Goal: Task Accomplishment & Management: Use online tool/utility

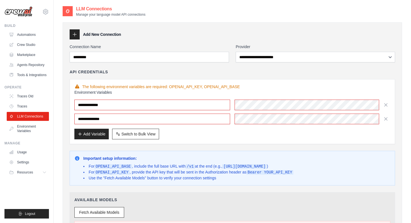
select select "**********"
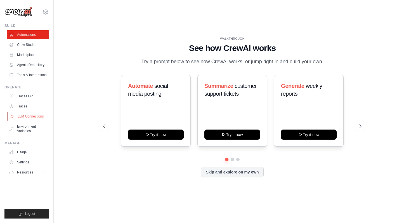
click at [33, 119] on link "LLM Connections" at bounding box center [28, 116] width 42 height 9
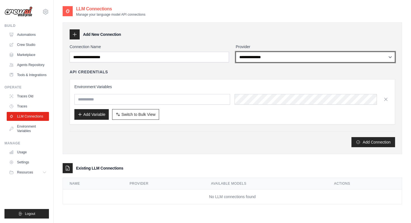
click at [251, 60] on select "**********" at bounding box center [315, 57] width 159 height 11
select select "**********"
click at [236, 52] on select "**********" at bounding box center [315, 57] width 159 height 11
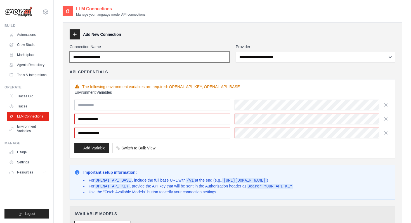
drag, startPoint x: 158, startPoint y: 60, endPoint x: 91, endPoint y: 59, distance: 66.6
click at [91, 59] on input "Connection Name" at bounding box center [149, 57] width 159 height 11
type input "*********"
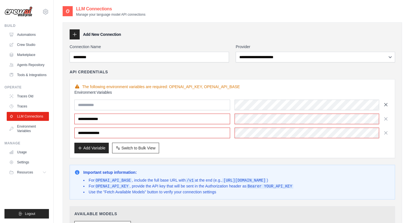
click at [388, 105] on icon "button" at bounding box center [386, 105] width 6 height 6
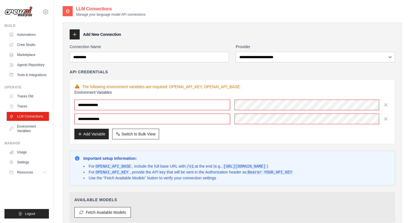
click at [251, 81] on div "**********" at bounding box center [233, 111] width 326 height 65
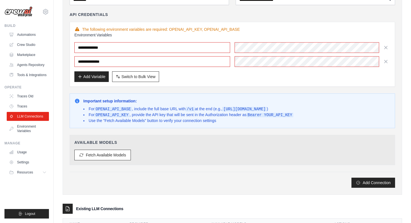
scroll to position [58, 0]
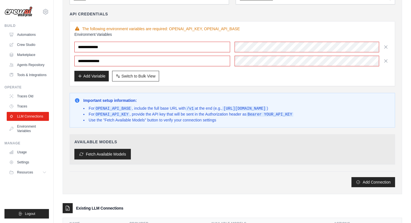
click at [107, 154] on button "Fetch Available Models" at bounding box center [102, 154] width 57 height 11
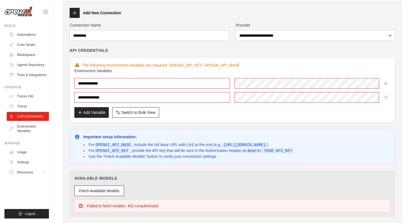
scroll to position [22, 0]
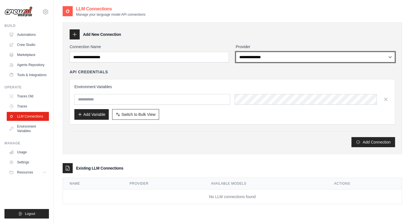
click at [275, 60] on select "**********" at bounding box center [315, 57] width 159 height 11
select select "**********"
click at [236, 52] on select "**********" at bounding box center [315, 57] width 159 height 11
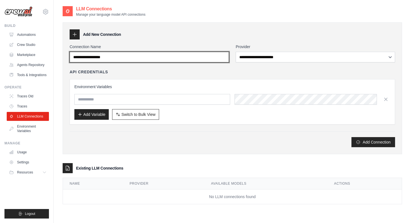
click at [197, 58] on input "Connection Name" at bounding box center [149, 57] width 159 height 11
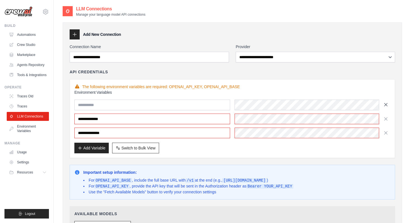
click at [384, 105] on icon "button" at bounding box center [386, 105] width 6 height 6
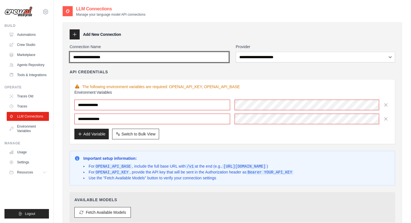
click at [200, 58] on input "Connection Name" at bounding box center [149, 57] width 159 height 11
type input "*********"
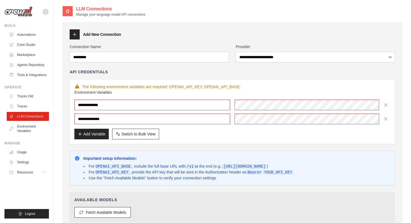
click at [237, 143] on div "**********" at bounding box center [233, 111] width 326 height 65
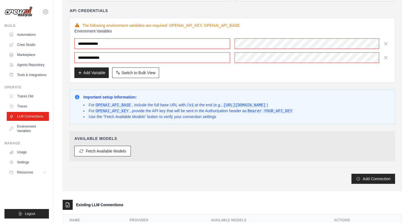
scroll to position [93, 0]
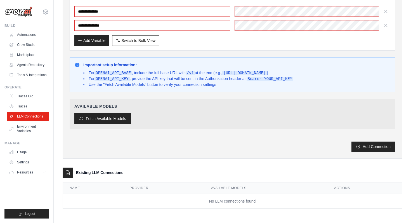
click at [116, 119] on button "Fetch Available Models" at bounding box center [102, 118] width 57 height 11
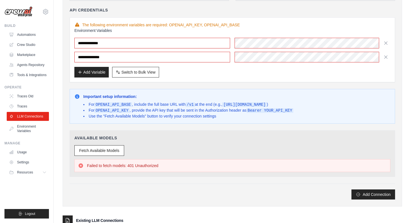
scroll to position [64, 0]
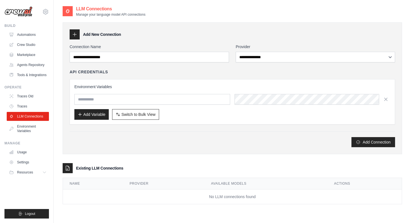
click at [179, 51] on div "Connection Name" at bounding box center [149, 53] width 159 height 18
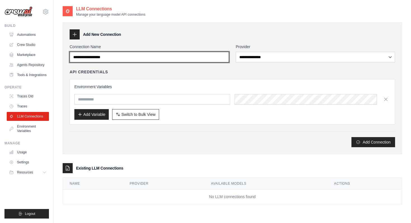
click at [181, 59] on input "Connection Name" at bounding box center [149, 57] width 159 height 11
type input "*********"
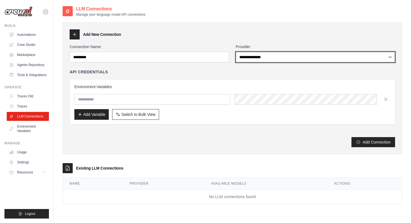
click at [287, 53] on select "**********" at bounding box center [315, 57] width 159 height 11
select select "**********"
click at [236, 52] on select "**********" at bounding box center [315, 57] width 159 height 11
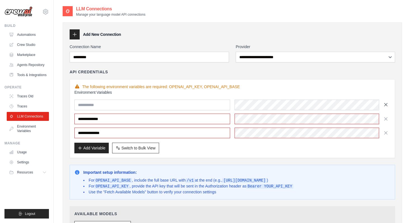
click at [388, 103] on icon "button" at bounding box center [386, 105] width 6 height 6
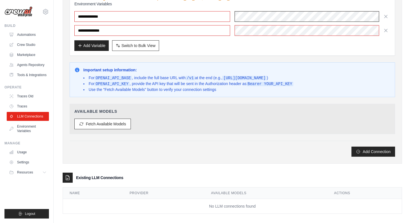
scroll to position [93, 0]
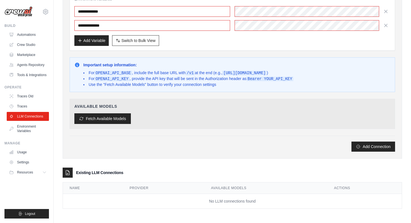
click at [111, 114] on button "Fetch Available Models" at bounding box center [102, 118] width 57 height 11
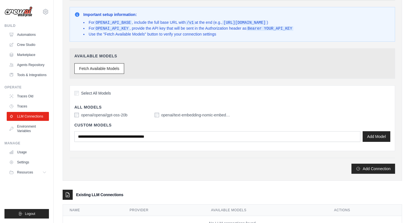
scroll to position [145, 0]
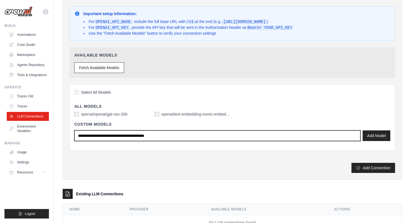
click at [129, 135] on input "text" at bounding box center [217, 135] width 286 height 11
paste input "**********"
click at [84, 134] on input "**********" at bounding box center [217, 135] width 286 height 11
type input "**********"
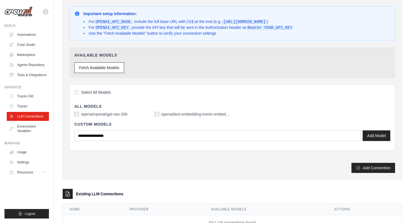
click at [126, 171] on div "Add Connection" at bounding box center [233, 168] width 326 height 10
click at [381, 134] on button "Add Model" at bounding box center [377, 135] width 28 height 11
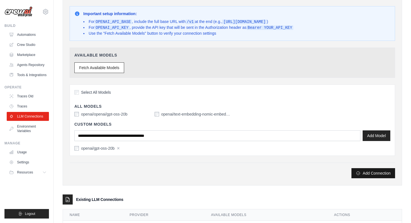
click at [367, 172] on button "Add Connection" at bounding box center [374, 173] width 44 height 10
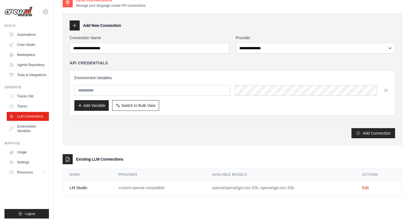
scroll to position [30, 0]
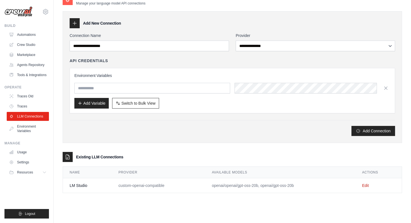
click at [335, 137] on div "**********" at bounding box center [233, 77] width 340 height 132
click at [13, 105] on icon at bounding box center [12, 106] width 4 height 4
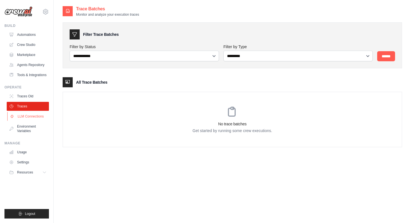
click at [36, 116] on link "LLM Connections" at bounding box center [28, 116] width 42 height 9
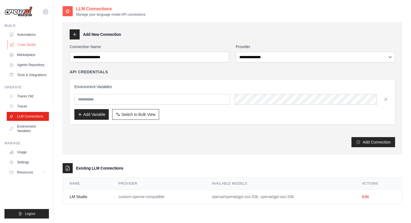
click at [27, 44] on link "Crew Studio" at bounding box center [28, 44] width 42 height 9
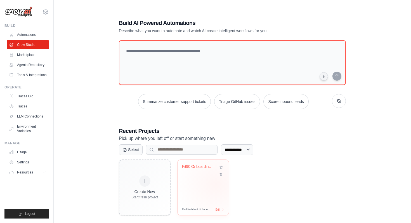
click at [216, 184] on div "Fit90 Onboarding Demo" at bounding box center [203, 182] width 51 height 44
click at [35, 65] on link "Agents Repository" at bounding box center [28, 64] width 42 height 9
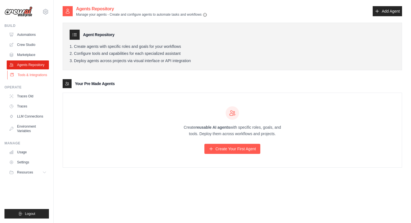
click at [36, 75] on link "Tools & Integrations" at bounding box center [28, 75] width 42 height 9
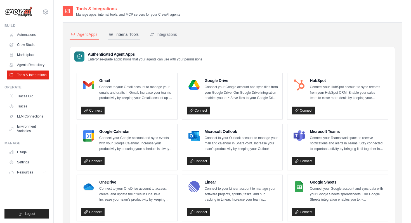
click at [121, 33] on div "Internal Tools" at bounding box center [124, 35] width 30 height 6
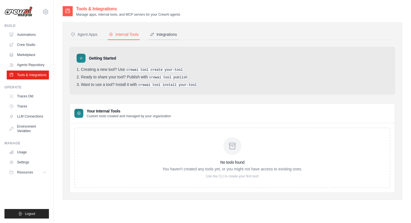
click at [163, 32] on div "Integrations" at bounding box center [163, 35] width 27 height 6
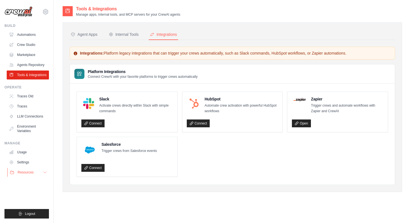
click at [40, 170] on button "Resources" at bounding box center [28, 172] width 42 height 9
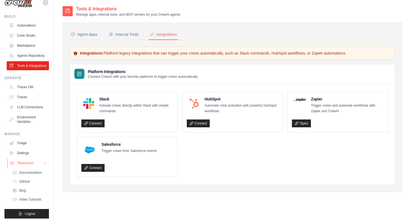
click at [42, 163] on button "Resources" at bounding box center [28, 163] width 42 height 9
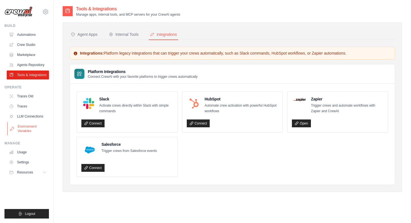
click at [29, 128] on link "Environment Variables" at bounding box center [28, 128] width 42 height 13
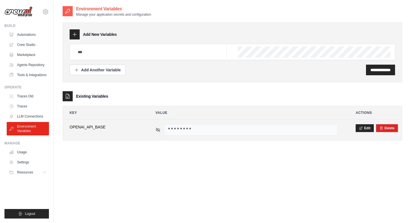
click at [156, 129] on icon at bounding box center [158, 129] width 4 height 3
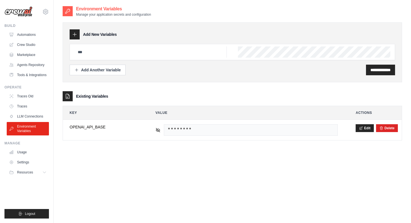
click at [111, 186] on div "**********" at bounding box center [233, 117] width 340 height 223
click at [27, 104] on link "Traces" at bounding box center [28, 106] width 42 height 9
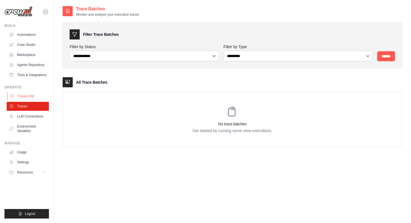
click at [40, 99] on link "Traces Old" at bounding box center [28, 96] width 42 height 9
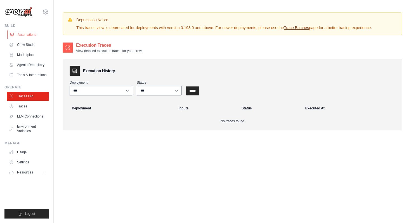
click at [32, 33] on link "Automations" at bounding box center [28, 34] width 42 height 9
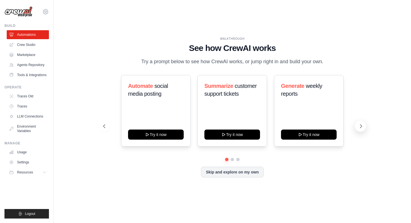
click at [360, 125] on icon at bounding box center [361, 126] width 2 height 3
click at [360, 124] on icon at bounding box center [361, 126] width 6 height 6
click at [24, 46] on link "Crew Studio" at bounding box center [28, 44] width 42 height 9
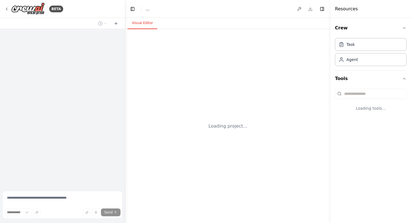
select select "****"
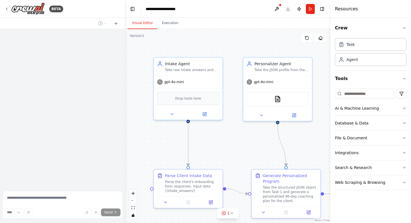
scroll to position [1173, 0]
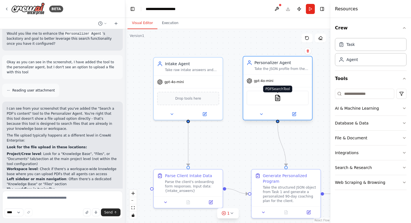
click at [276, 100] on img at bounding box center [277, 98] width 7 height 7
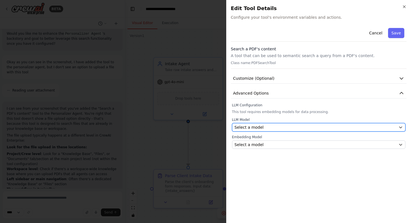
click at [279, 130] on button "Select a model" at bounding box center [319, 127] width 174 height 8
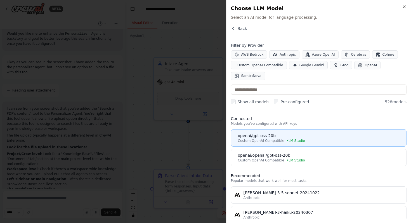
click at [307, 138] on div "openai/gpt-oss-20b" at bounding box center [320, 136] width 165 height 6
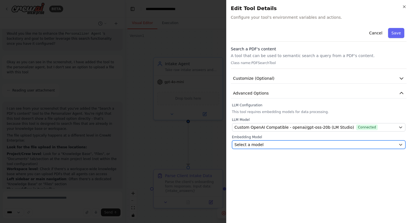
click at [312, 143] on div "Select a model" at bounding box center [316, 145] width 162 height 6
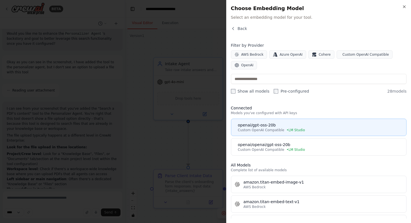
click at [312, 127] on div "openai/gpt-oss-20b" at bounding box center [320, 125] width 165 height 6
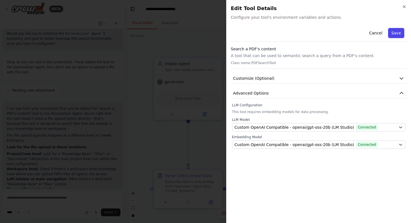
click at [392, 33] on button "Save" at bounding box center [396, 33] width 16 height 10
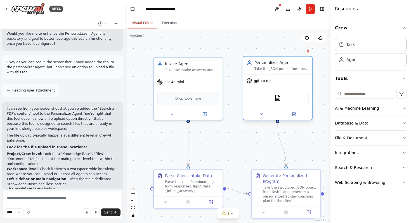
click at [262, 81] on span "gpt-4o-mini" at bounding box center [264, 81] width 20 height 4
click at [266, 83] on span "gpt-4o-mini" at bounding box center [264, 81] width 20 height 4
click at [168, 82] on span "gpt-4o-mini" at bounding box center [175, 81] width 20 height 4
click at [279, 83] on div "gpt-4o-mini" at bounding box center [277, 81] width 69 height 12
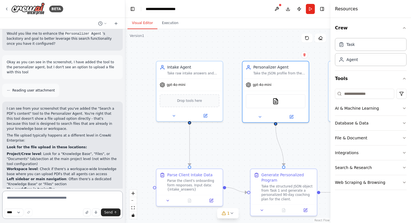
click at [79, 198] on textarea at bounding box center [62, 205] width 121 height 28
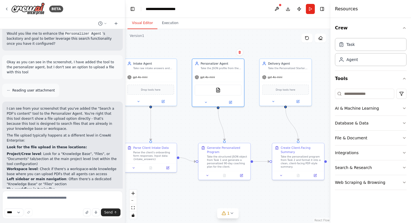
drag, startPoint x: 238, startPoint y: 148, endPoint x: 197, endPoint y: 124, distance: 48.2
click at [197, 124] on div ".deletable-edge-delete-btn { width: 20px; height: 20px; border: 0px solid #ffff…" at bounding box center [227, 126] width 205 height 194
click at [222, 215] on icon at bounding box center [224, 213] width 4 height 4
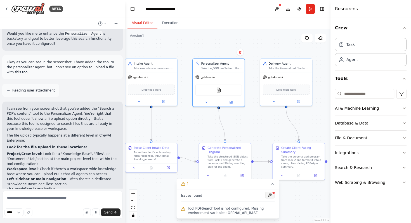
click at [270, 195] on button at bounding box center [271, 195] width 10 height 7
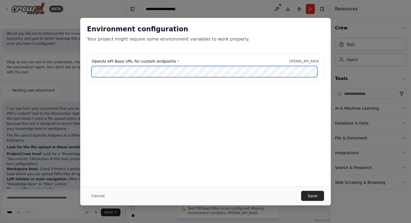
click at [320, 66] on div at bounding box center [320, 66] width 0 height 0
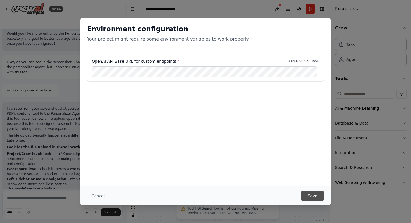
click at [308, 198] on button "Save" at bounding box center [312, 196] width 23 height 10
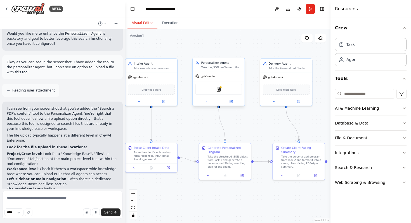
click at [219, 78] on div "gpt-4o-mini" at bounding box center [219, 76] width 52 height 9
click at [393, 113] on button "AI & Machine Learning" at bounding box center [371, 108] width 72 height 15
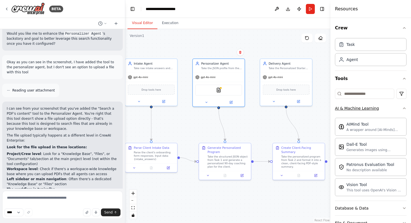
click at [395, 111] on button "AI & Machine Learning" at bounding box center [371, 108] width 72 height 15
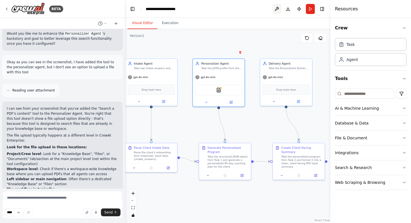
click at [276, 10] on button at bounding box center [277, 9] width 9 height 10
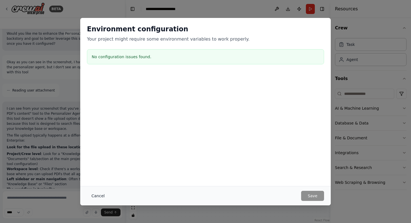
click at [94, 192] on button "Cancel" at bounding box center [98, 196] width 22 height 10
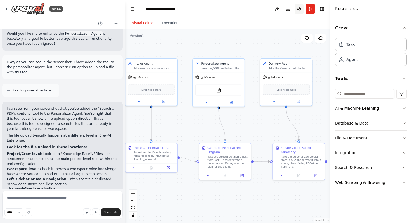
click at [297, 7] on button "Publish" at bounding box center [299, 9] width 9 height 10
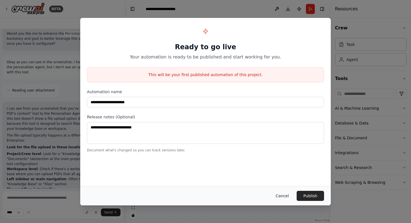
click at [283, 197] on button "Cancel" at bounding box center [282, 196] width 22 height 10
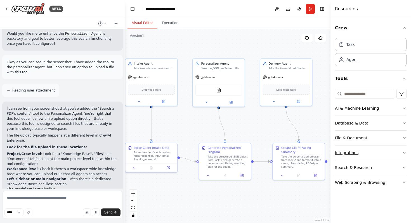
click at [381, 152] on button "Integrations" at bounding box center [371, 152] width 72 height 15
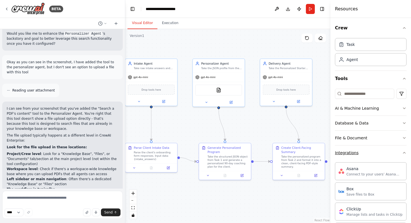
click at [381, 152] on button "Integrations" at bounding box center [371, 152] width 72 height 15
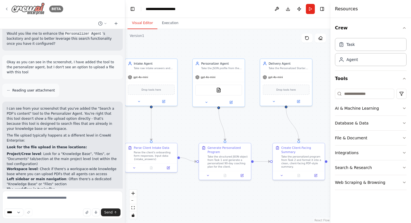
click at [5, 6] on div "BETA" at bounding box center [33, 9] width 59 height 13
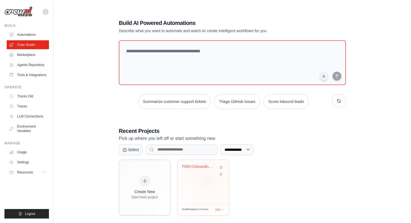
click at [208, 179] on div "Fit90 Onboarding Demo" at bounding box center [203, 182] width 51 height 44
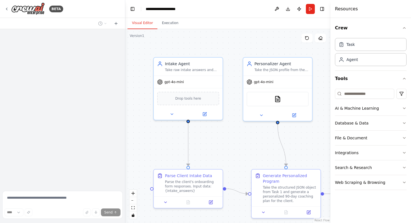
scroll to position [1173, 0]
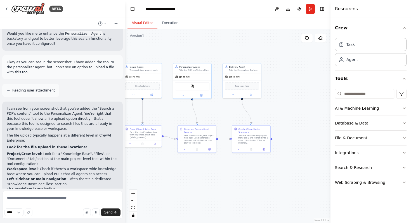
drag, startPoint x: 239, startPoint y: 148, endPoint x: 168, endPoint y: 117, distance: 77.6
click at [168, 117] on div ".deletable-edge-delete-btn { width: 20px; height: 20px; border: 0px solid #ffff…" at bounding box center [227, 126] width 205 height 194
click at [131, 95] on icon at bounding box center [132, 95] width 3 height 3
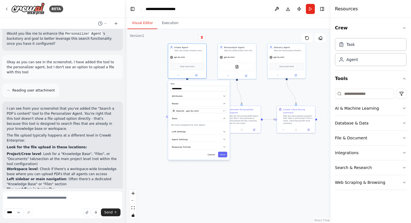
drag, startPoint x: 169, startPoint y: 60, endPoint x: 220, endPoint y: 53, distance: 51.8
click at [221, 53] on div "**********" at bounding box center [227, 126] width 205 height 194
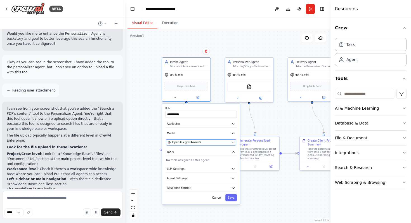
click at [229, 143] on div "OpenAI - gpt-4o-mini" at bounding box center [199, 142] width 62 height 4
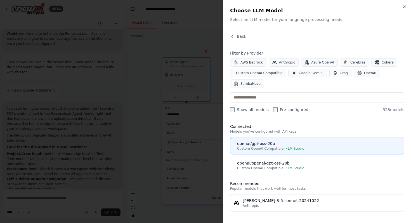
click at [273, 145] on div "openai/gpt-oss-20b" at bounding box center [319, 144] width 164 height 6
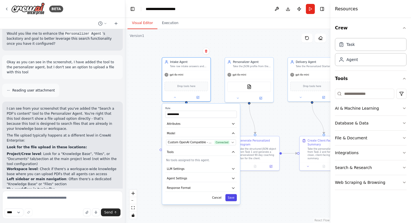
click at [232, 198] on button "Save" at bounding box center [231, 197] width 11 height 7
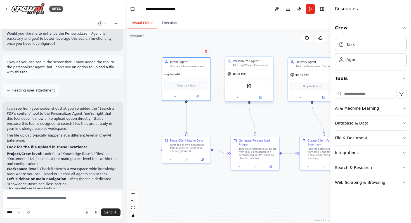
click at [243, 76] on div "gpt-4o-mini" at bounding box center [236, 74] width 19 height 4
click at [264, 97] on button at bounding box center [261, 97] width 22 height 5
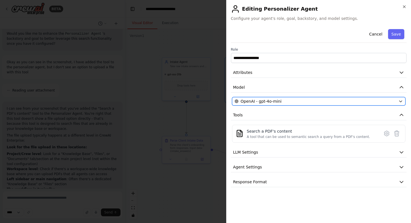
click at [284, 103] on div "OpenAI - gpt-4o-mini" at bounding box center [316, 101] width 162 height 6
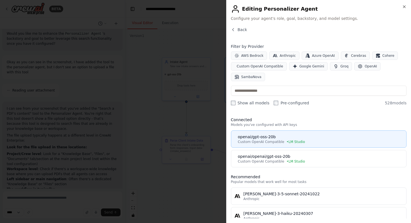
click at [269, 140] on span "Custom OpenAI Compatible" at bounding box center [261, 142] width 46 height 4
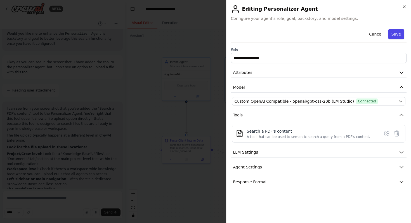
click at [395, 36] on button "Save" at bounding box center [396, 34] width 16 height 10
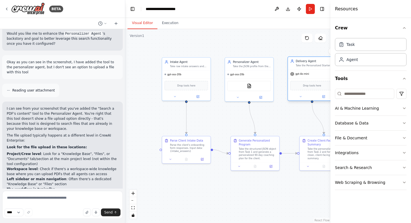
click at [309, 75] on span "gpt-4o-mini" at bounding box center [302, 73] width 14 height 3
click at [322, 98] on button at bounding box center [324, 96] width 22 height 5
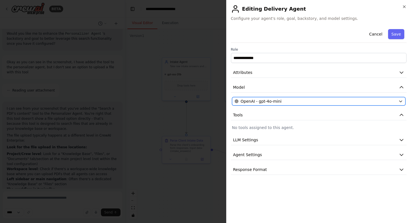
click at [344, 103] on div "OpenAI - gpt-4o-mini" at bounding box center [316, 101] width 162 height 6
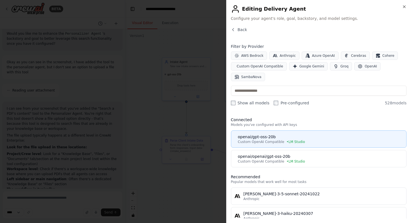
click at [304, 134] on div "openai/gpt-oss-20b" at bounding box center [320, 137] width 165 height 6
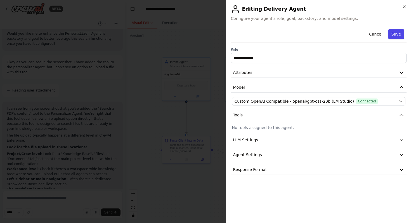
click at [399, 33] on button "Save" at bounding box center [396, 34] width 16 height 10
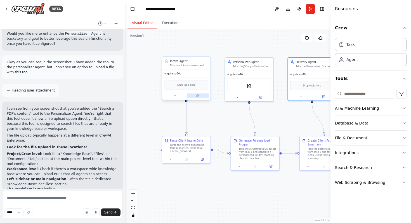
click at [202, 96] on button at bounding box center [198, 95] width 22 height 5
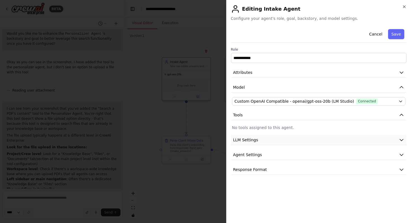
click at [276, 141] on button "LLM Settings" at bounding box center [319, 140] width 176 height 10
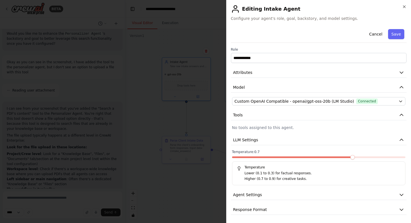
scroll to position [1, 0]
click at [343, 139] on button "LLM Settings" at bounding box center [319, 139] width 176 height 10
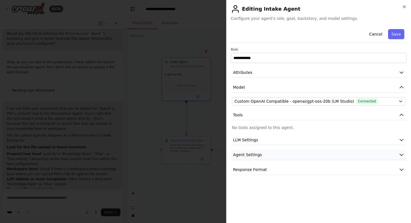
click at [343, 154] on button "Agent Settings" at bounding box center [319, 155] width 176 height 10
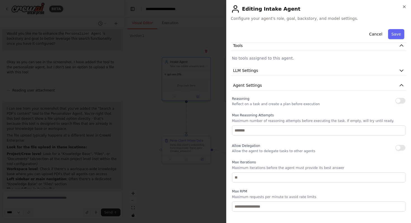
scroll to position [56, 0]
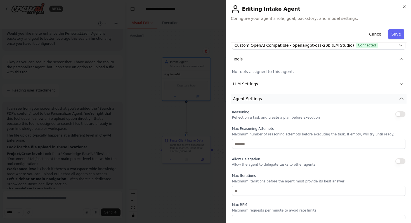
click at [338, 99] on button "Agent Settings" at bounding box center [319, 99] width 176 height 10
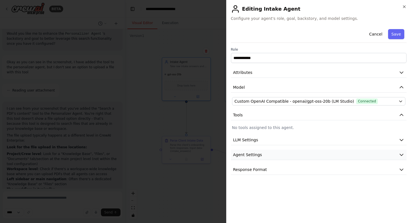
scroll to position [0, 0]
click at [335, 171] on button "Response Format" at bounding box center [319, 170] width 176 height 10
click at [298, 170] on button "Response Format" at bounding box center [319, 170] width 176 height 10
click at [387, 74] on button "Attributes" at bounding box center [319, 72] width 176 height 10
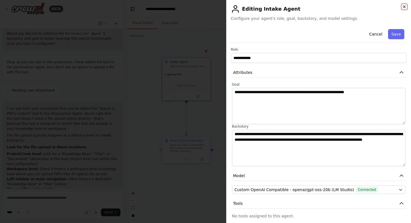
click at [403, 8] on icon "button" at bounding box center [404, 7] width 2 height 2
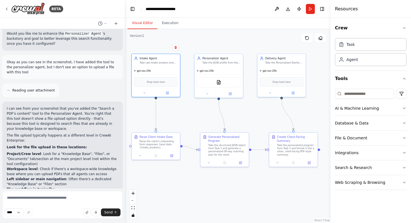
drag, startPoint x: 259, startPoint y: 43, endPoint x: 229, endPoint y: 39, distance: 30.7
click at [229, 39] on div ".deletable-edge-delete-btn { width: 20px; height: 20px; border: 0px solid #ffff…" at bounding box center [227, 126] width 205 height 194
click at [6, 9] on icon at bounding box center [6, 9] width 4 height 4
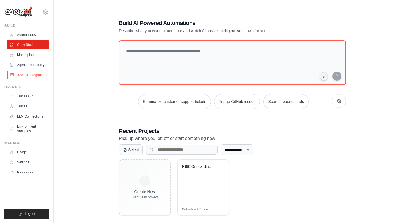
click at [34, 74] on link "Tools & Integrations" at bounding box center [28, 75] width 42 height 9
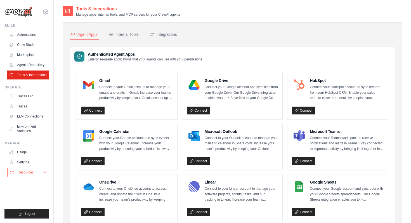
click at [36, 174] on button "Resources" at bounding box center [28, 172] width 42 height 9
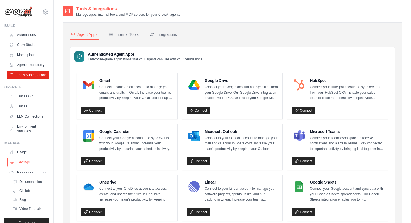
scroll to position [9, 0]
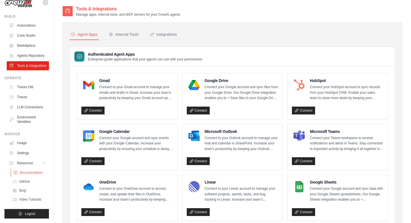
click at [37, 174] on span "Documentation" at bounding box center [31, 172] width 23 height 4
click at [199, 110] on link "Connect" at bounding box center [198, 111] width 23 height 8
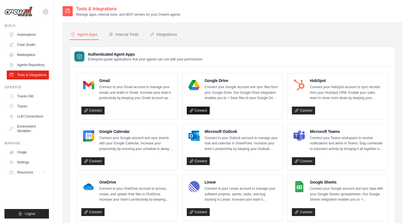
scroll to position [0, 0]
click at [27, 43] on link "Crew Studio" at bounding box center [28, 44] width 42 height 9
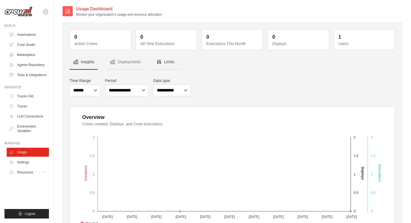
click at [159, 64] on icon "Tabs" at bounding box center [159, 62] width 4 height 4
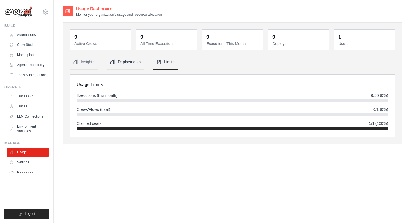
click at [129, 63] on button "Deployments" at bounding box center [125, 62] width 37 height 15
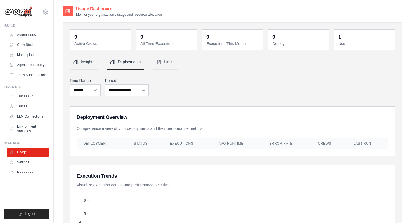
click at [78, 64] on icon "Tabs" at bounding box center [76, 62] width 6 height 6
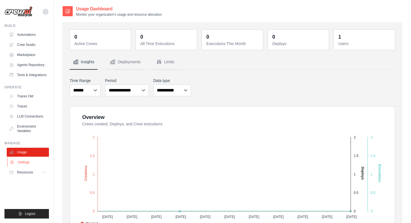
click at [17, 164] on link "Settings" at bounding box center [28, 162] width 42 height 9
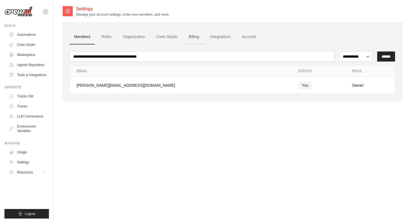
click at [193, 34] on link "Billing" at bounding box center [193, 36] width 19 height 15
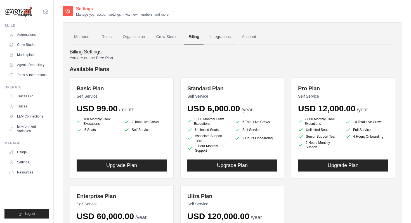
click at [213, 35] on link "Integrations" at bounding box center [220, 36] width 29 height 15
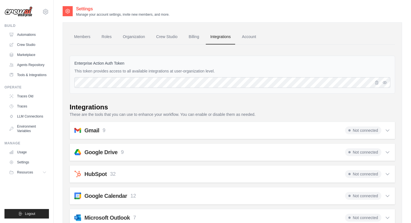
click at [291, 152] on div "Google Drive 9 Not connected" at bounding box center [232, 152] width 316 height 8
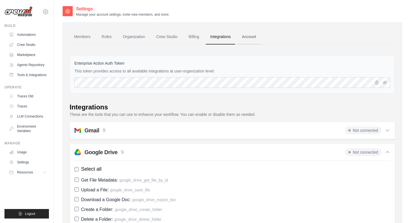
click at [255, 42] on link "Account" at bounding box center [249, 36] width 23 height 15
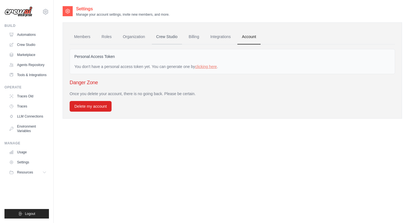
click at [164, 37] on link "Crew Studio" at bounding box center [167, 36] width 30 height 15
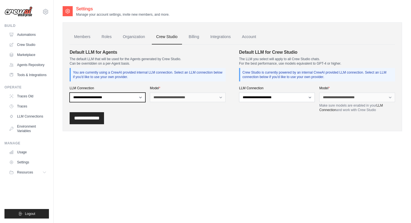
click at [138, 97] on select "**********" at bounding box center [108, 98] width 76 height 10
select select "******"
click at [70, 93] on select "**********" at bounding box center [108, 98] width 76 height 10
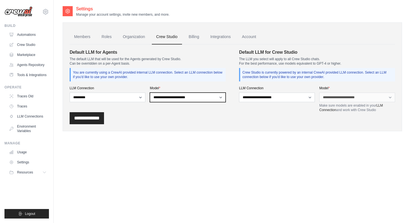
click at [201, 100] on select "**********" at bounding box center [188, 98] width 76 height 10
select select "**********"
click at [150, 93] on select "**********" at bounding box center [188, 98] width 76 height 10
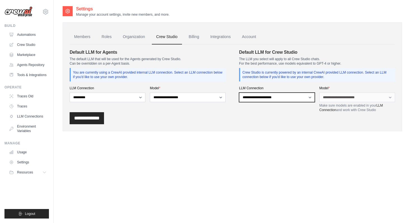
click at [296, 101] on select "**********" at bounding box center [277, 98] width 76 height 10
click at [239, 93] on select "**********" at bounding box center [277, 98] width 76 height 10
click at [295, 97] on select "**********" at bounding box center [277, 98] width 76 height 10
click at [79, 121] on input "**********" at bounding box center [87, 118] width 34 height 12
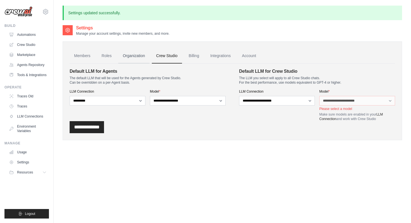
click at [137, 54] on link "Organization" at bounding box center [133, 55] width 31 height 15
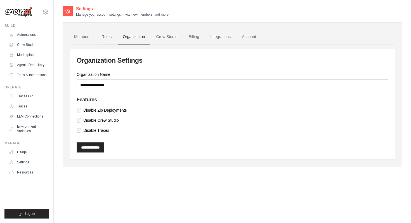
click at [104, 39] on link "Roles" at bounding box center [106, 36] width 19 height 15
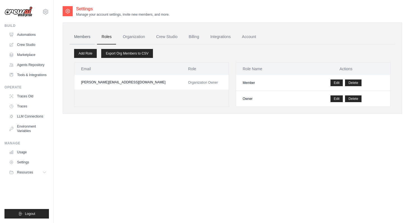
click at [78, 38] on link "Members" at bounding box center [82, 36] width 25 height 15
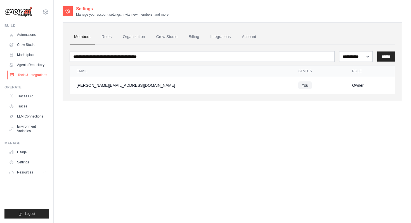
click at [29, 75] on link "Tools & Integrations" at bounding box center [28, 75] width 42 height 9
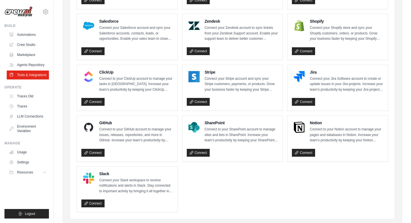
scroll to position [279, 0]
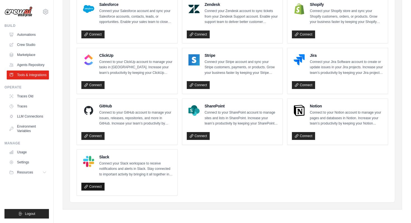
click at [90, 188] on link "Connect" at bounding box center [92, 187] width 23 height 8
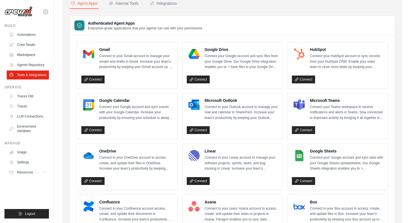
scroll to position [31, 0]
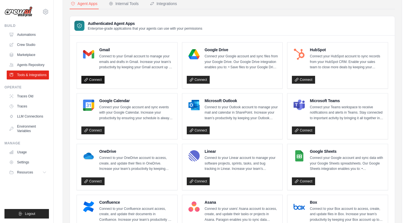
click at [92, 80] on link "Connect" at bounding box center [92, 80] width 23 height 8
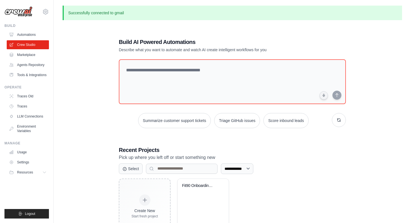
scroll to position [30, 0]
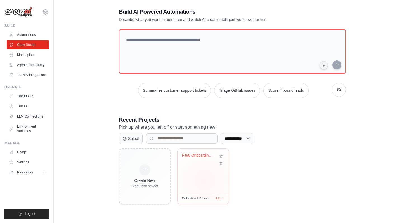
click at [205, 180] on div "Fit90 Onboarding Demo" at bounding box center [203, 171] width 51 height 44
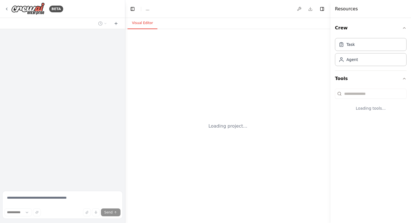
select select "****"
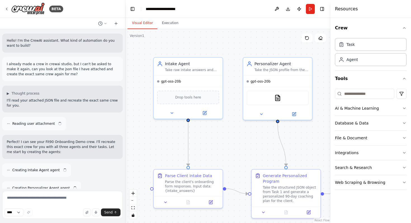
scroll to position [1173, 0]
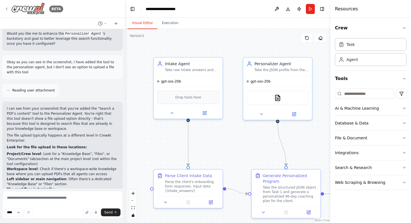
click at [5, 8] on icon at bounding box center [6, 9] width 4 height 4
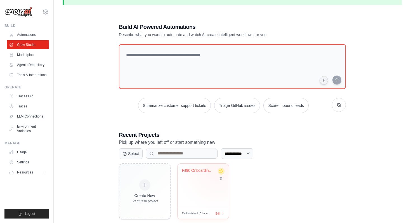
scroll to position [30, 0]
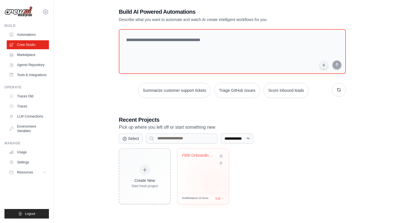
click at [212, 182] on div "Fit90 Onboarding Demo" at bounding box center [203, 171] width 51 height 44
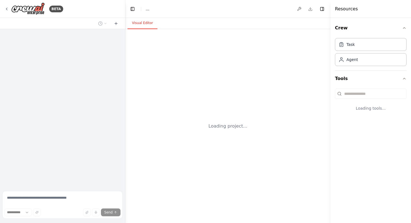
select select "****"
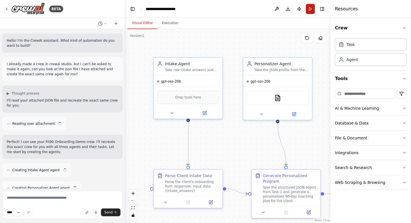
scroll to position [1173, 0]
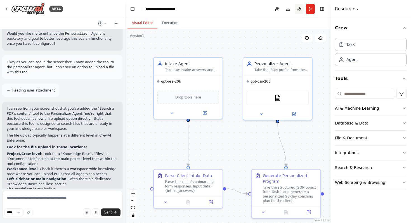
click at [297, 8] on button "Publish" at bounding box center [299, 9] width 9 height 10
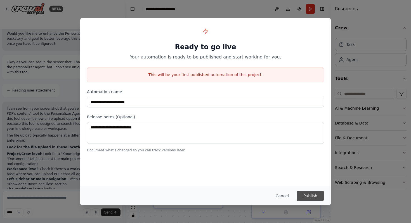
click at [320, 196] on button "Publish" at bounding box center [310, 196] width 27 height 10
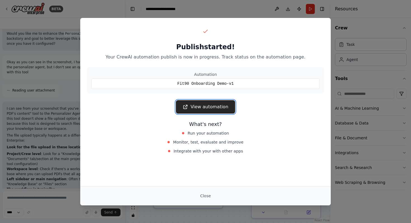
click at [215, 105] on link "View automation" at bounding box center [205, 106] width 59 height 13
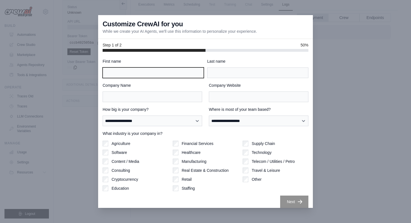
click at [152, 73] on input "First name" at bounding box center [153, 72] width 101 height 11
type input "****"
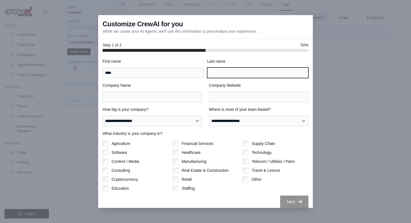
click at [250, 71] on input "Last name" at bounding box center [257, 72] width 101 height 11
type input "*****"
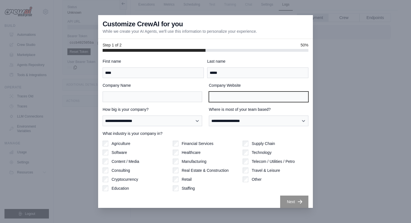
click at [267, 100] on input "Company Website" at bounding box center [259, 96] width 100 height 11
type input "**********"
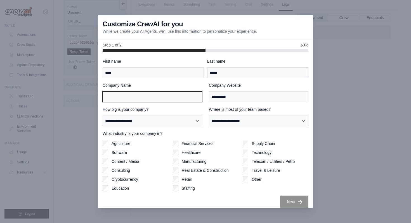
click at [177, 95] on input "Company Name" at bounding box center [153, 96] width 100 height 11
type input "*******"
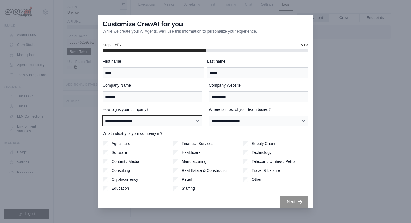
click at [170, 123] on select "**********" at bounding box center [153, 121] width 100 height 11
select select "**********"
click at [103, 116] on select "**********" at bounding box center [153, 121] width 100 height 11
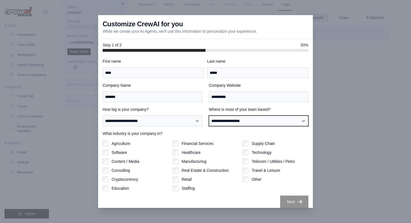
click at [243, 122] on select "**********" at bounding box center [259, 121] width 100 height 11
select select "******"
click at [209, 116] on select "**********" at bounding box center [259, 121] width 100 height 11
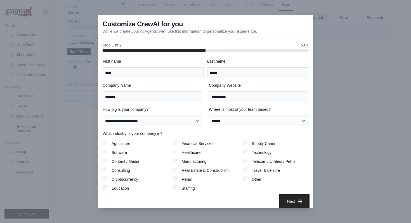
click at [289, 196] on button "Next" at bounding box center [294, 201] width 28 height 12
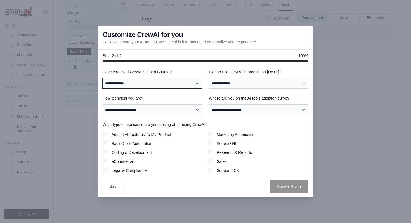
click at [164, 86] on select "**********" at bounding box center [153, 83] width 100 height 11
select select "**********"
click at [103, 78] on select "**********" at bounding box center [153, 83] width 100 height 11
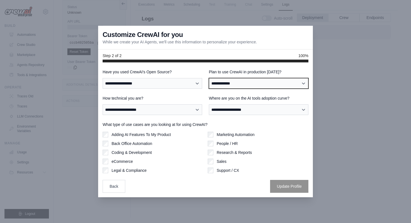
click at [256, 84] on select "**********" at bounding box center [259, 83] width 100 height 11
select select "****"
click at [209, 78] on select "**********" at bounding box center [259, 83] width 100 height 11
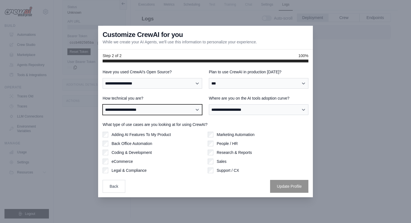
click at [179, 111] on select "**********" at bounding box center [153, 109] width 100 height 11
select select "**********"
click at [103, 104] on select "**********" at bounding box center [153, 109] width 100 height 11
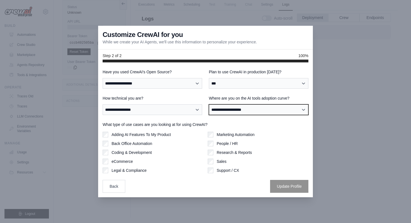
click at [253, 109] on select "**********" at bounding box center [259, 109] width 100 height 11
select select "**********"
click at [209, 104] on select "**********" at bounding box center [259, 109] width 100 height 11
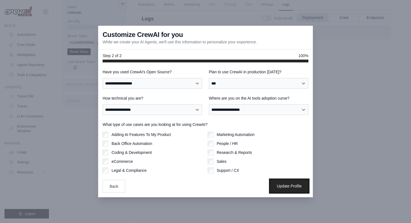
click at [283, 184] on button "Update Profile" at bounding box center [289, 186] width 38 height 13
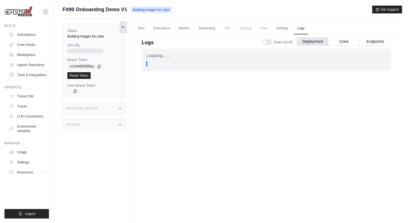
click at [125, 25] on icon at bounding box center [123, 27] width 4 height 4
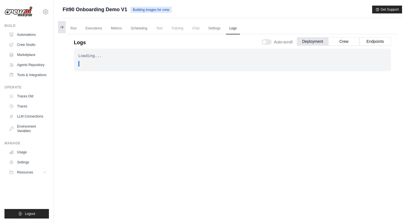
click at [61, 28] on icon at bounding box center [62, 27] width 4 height 4
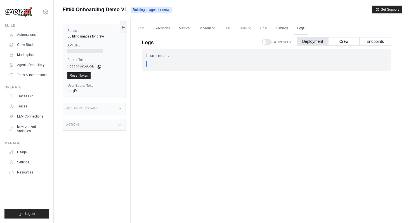
click at [91, 53] on div at bounding box center [85, 51] width 36 height 4
click at [79, 49] on div at bounding box center [85, 51] width 36 height 4
click at [22, 45] on link "Crew Studio" at bounding box center [28, 44] width 42 height 9
click at [140, 28] on link "Run" at bounding box center [141, 29] width 13 height 12
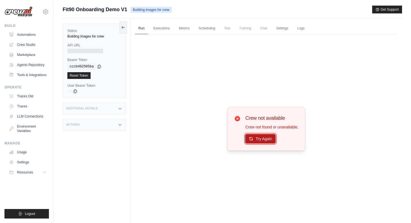
click at [266, 138] on button "Try Again" at bounding box center [260, 139] width 30 height 10
click at [158, 27] on link "Executions" at bounding box center [161, 29] width 23 height 12
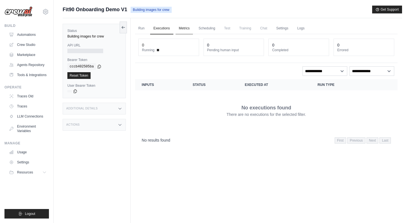
click at [180, 28] on link "Metrics" at bounding box center [185, 29] width 18 height 12
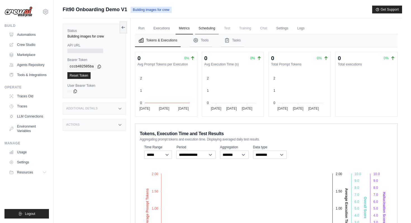
click at [205, 28] on link "Scheduling" at bounding box center [206, 29] width 23 height 12
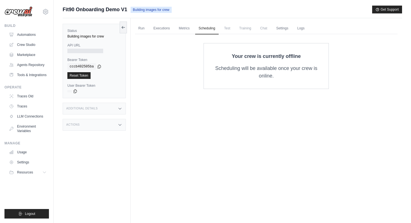
click at [229, 29] on span "Test" at bounding box center [227, 28] width 13 height 11
click at [244, 29] on span "Training" at bounding box center [245, 28] width 19 height 11
click at [263, 30] on span "Chat" at bounding box center [264, 28] width 14 height 11
click at [283, 30] on link "Settings" at bounding box center [282, 29] width 19 height 12
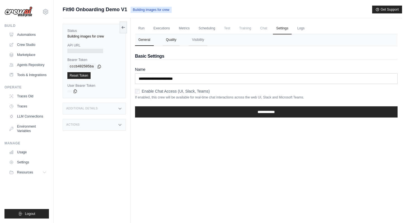
click at [169, 39] on button "Quality" at bounding box center [171, 40] width 17 height 12
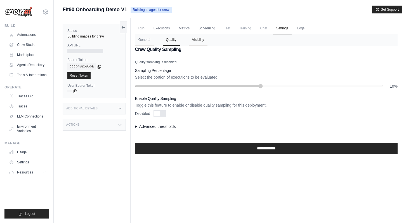
click at [194, 37] on button "Visibility" at bounding box center [198, 40] width 19 height 12
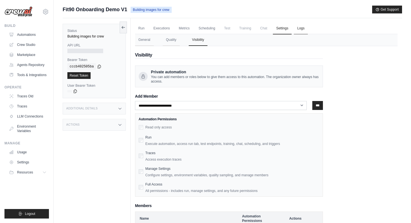
click at [297, 28] on link "Logs" at bounding box center [301, 29] width 14 height 12
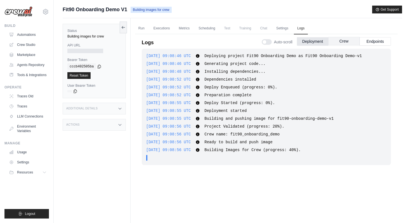
click at [337, 43] on button "Crew" at bounding box center [343, 41] width 31 height 8
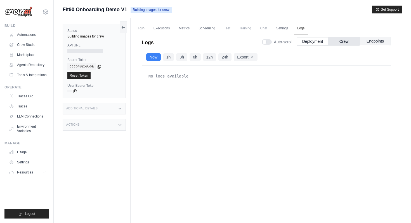
click at [375, 42] on button "Endpoints" at bounding box center [375, 41] width 31 height 8
click at [309, 42] on button "Deployment" at bounding box center [312, 41] width 31 height 8
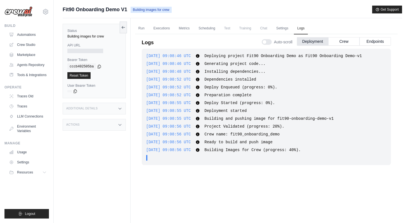
click at [90, 51] on div at bounding box center [85, 51] width 36 height 4
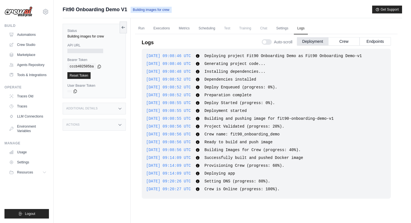
scroll to position [24, 0]
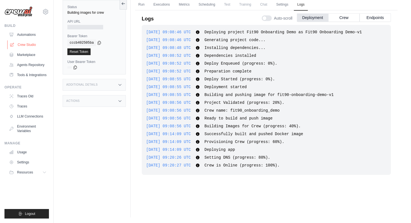
click at [31, 43] on link "Crew Studio" at bounding box center [28, 44] width 42 height 9
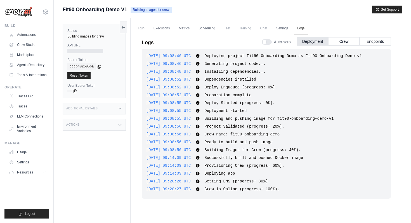
click at [90, 50] on div at bounding box center [85, 51] width 36 height 4
click at [89, 34] on div "Status Building images for crew" at bounding box center [94, 34] width 54 height 10
click at [116, 107] on div "Additional Details" at bounding box center [94, 109] width 63 height 12
click at [118, 126] on icon at bounding box center [120, 125] width 4 height 4
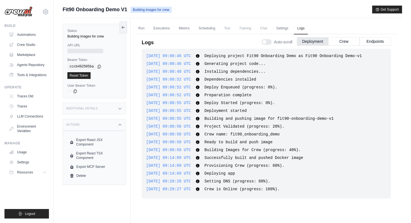
click at [118, 125] on icon at bounding box center [120, 125] width 4 height 4
click at [86, 49] on div at bounding box center [85, 51] width 36 height 4
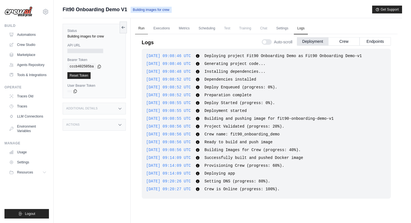
click at [138, 28] on link "Run" at bounding box center [141, 29] width 13 height 12
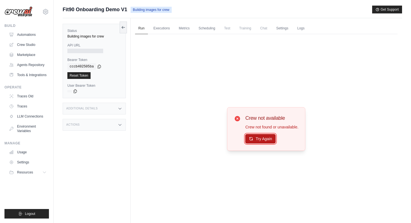
click at [260, 135] on button "Try Again" at bounding box center [260, 139] width 30 height 10
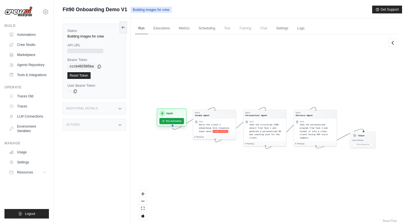
click at [181, 113] on div "Inputs" at bounding box center [171, 114] width 25 height 6
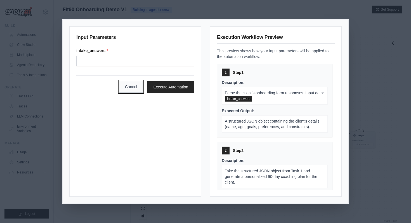
click at [133, 89] on button "Cancel" at bounding box center [131, 87] width 24 height 12
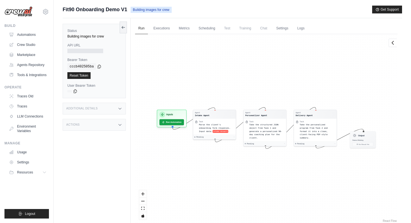
click at [93, 48] on div "API URL" at bounding box center [94, 48] width 54 height 10
click at [154, 30] on link "Executions" at bounding box center [161, 29] width 23 height 12
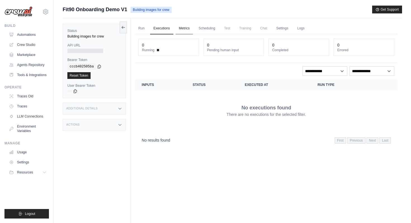
click at [179, 29] on link "Metrics" at bounding box center [185, 29] width 18 height 12
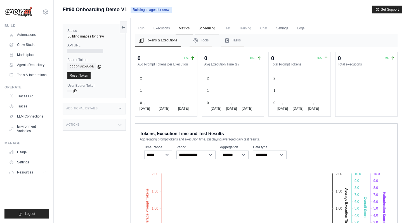
click at [206, 26] on link "Scheduling" at bounding box center [206, 29] width 23 height 12
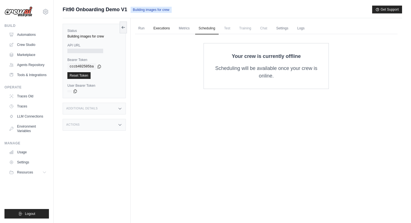
click at [163, 27] on link "Executions" at bounding box center [161, 29] width 23 height 12
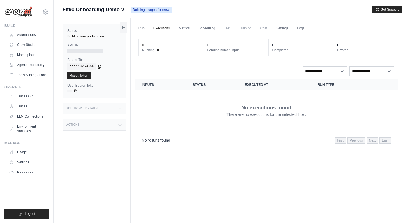
click at [97, 51] on div at bounding box center [85, 51] width 36 height 4
click at [142, 30] on link "Run" at bounding box center [141, 29] width 13 height 12
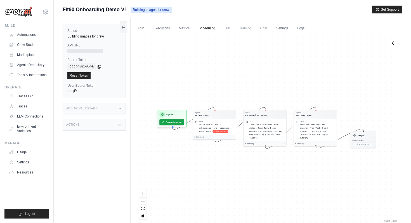
click at [212, 30] on link "Scheduling" at bounding box center [206, 29] width 23 height 12
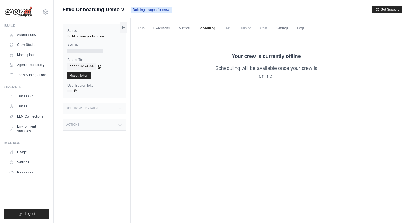
click at [276, 72] on p "Scheduling will be available once your crew is online." at bounding box center [266, 72] width 107 height 15
click at [284, 30] on link "Settings" at bounding box center [282, 29] width 19 height 12
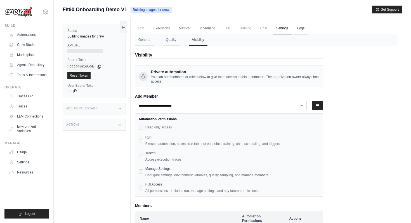
click at [298, 23] on link "Logs" at bounding box center [301, 29] width 14 height 12
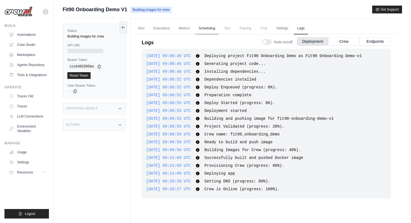
click at [211, 28] on link "Scheduling" at bounding box center [206, 29] width 23 height 12
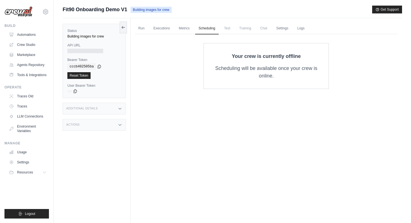
click at [252, 62] on div "Your crew is currently offline Scheduling will be available once your crew is o…" at bounding box center [266, 66] width 125 height 46
click at [141, 30] on link "Run" at bounding box center [141, 29] width 13 height 12
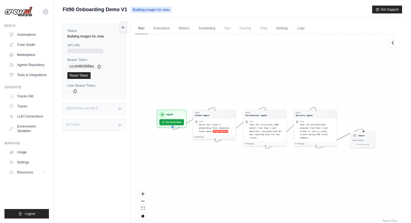
drag, startPoint x: 214, startPoint y: 81, endPoint x: 202, endPoint y: 65, distance: 19.1
click at [209, 75] on div "Agent Intake Agent Task Parse the client's onboarding form responses. Input dat…" at bounding box center [266, 128] width 263 height 189
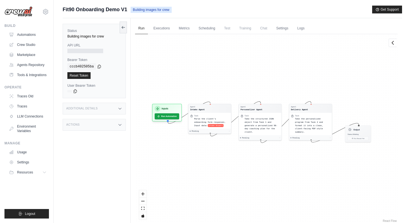
click at [199, 64] on div "Agent Intake Agent Task Parse the client's onboarding form responses. Input dat…" at bounding box center [266, 128] width 263 height 189
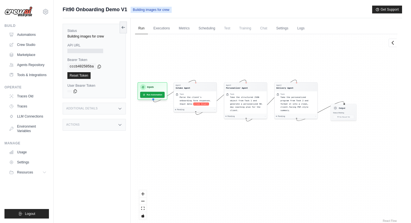
drag, startPoint x: 245, startPoint y: 83, endPoint x: 226, endPoint y: 55, distance: 33.5
click at [226, 55] on div "Agent Intake Agent Task Parse the client's onboarding form responses. Input dat…" at bounding box center [266, 128] width 263 height 189
click at [154, 93] on button "Run Automation" at bounding box center [153, 93] width 26 height 6
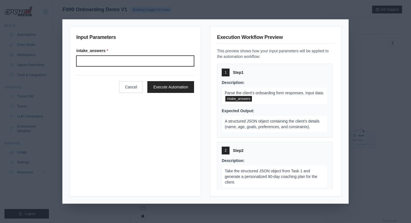
click at [139, 60] on input "intake_answers *" at bounding box center [135, 61] width 118 height 11
paste input "**********"
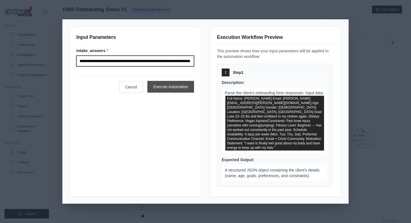
type input "**********"
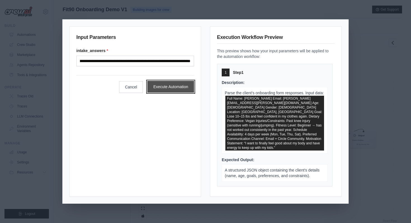
scroll to position [0, 0]
click at [175, 88] on button "Execute Automation" at bounding box center [170, 87] width 47 height 12
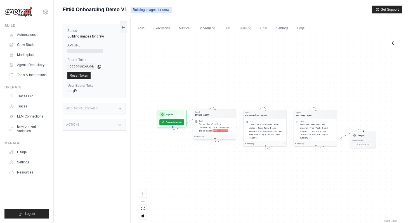
click at [222, 117] on div "Agent Intake Agent" at bounding box center [214, 113] width 43 height 9
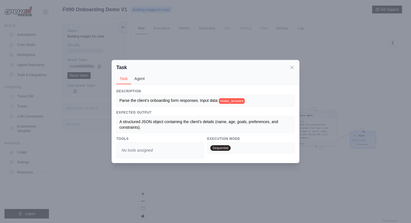
click at [141, 78] on button "Agent" at bounding box center [139, 78] width 17 height 11
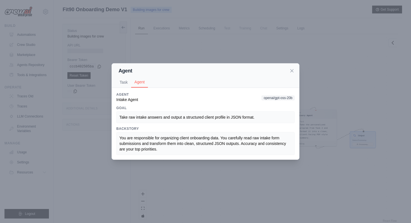
click at [202, 173] on div "Agent Task Agent Description Parse the client's onboarding form responses. Inpu…" at bounding box center [205, 111] width 411 height 223
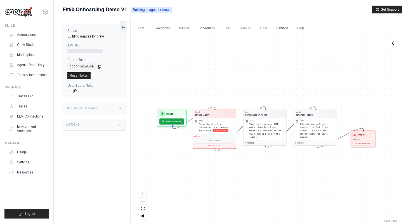
drag, startPoint x: 105, startPoint y: 51, endPoint x: 80, endPoint y: 53, distance: 25.8
click at [80, 52] on div at bounding box center [94, 51] width 54 height 4
click at [80, 51] on div at bounding box center [85, 51] width 36 height 4
drag, startPoint x: 66, startPoint y: 50, endPoint x: 105, endPoint y: 51, distance: 38.9
click at [105, 51] on div "Status Building images for crew API URL Bearer Token copied cccb402505ba Reset …" at bounding box center [94, 61] width 63 height 74
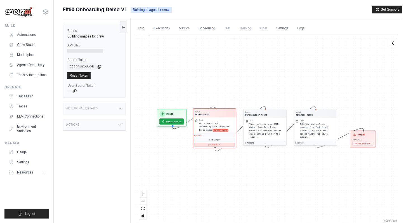
click at [227, 144] on button "View Error" at bounding box center [214, 145] width 40 height 4
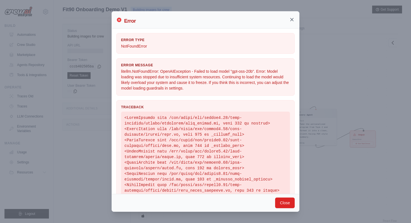
click at [293, 20] on icon at bounding box center [292, 20] width 6 height 6
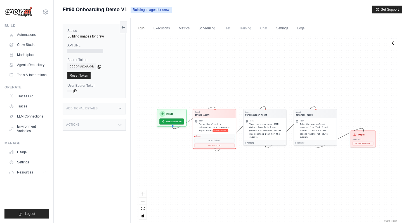
click at [83, 52] on div at bounding box center [85, 51] width 36 height 4
click at [118, 127] on icon at bounding box center [120, 125] width 4 height 4
click at [118, 126] on icon at bounding box center [120, 125] width 4 height 4
click at [299, 27] on link "Logs" at bounding box center [301, 29] width 14 height 12
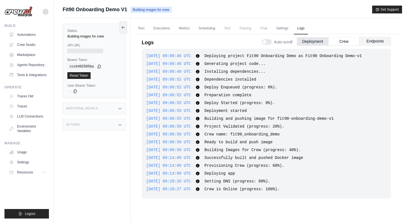
click at [379, 41] on button "Endpoints" at bounding box center [375, 41] width 31 height 8
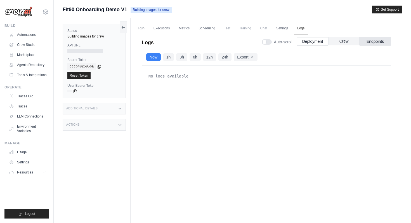
click at [339, 40] on button "Crew" at bounding box center [343, 41] width 31 height 8
click at [312, 42] on button "Deployment" at bounding box center [312, 41] width 31 height 8
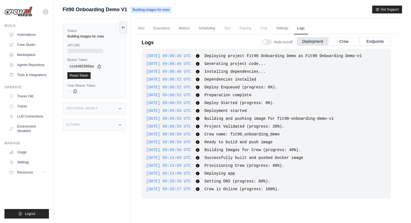
scroll to position [24, 0]
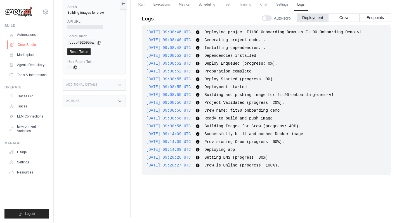
click at [30, 44] on link "Crew Studio" at bounding box center [28, 44] width 42 height 9
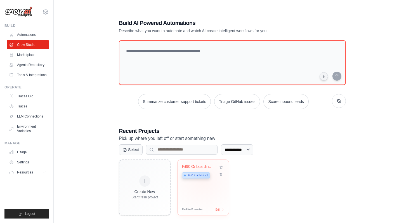
click at [204, 180] on div "Fit90 Onboarding Demo Deploying v1" at bounding box center [203, 182] width 51 height 44
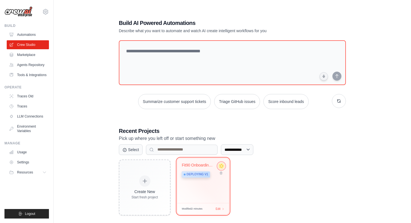
click at [221, 166] on icon at bounding box center [222, 166] width 6 height 6
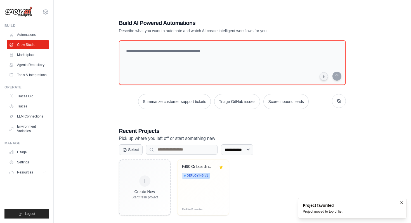
click at [266, 180] on div "Create New Start fresh project Fit90 Onboarding Demo Deploying v1 Modified 2 mi…" at bounding box center [232, 187] width 227 height 56
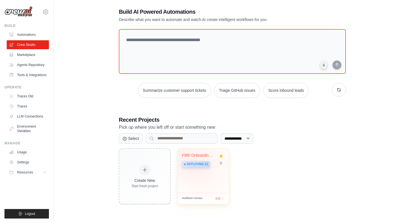
click at [199, 163] on span "Deploying v1" at bounding box center [197, 164] width 21 height 4
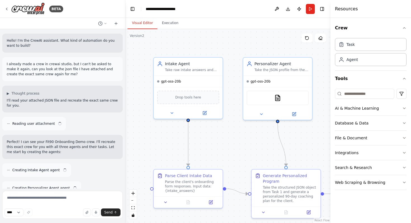
scroll to position [1173, 0]
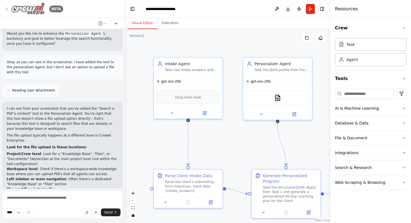
click at [8, 8] on icon at bounding box center [6, 9] width 4 height 4
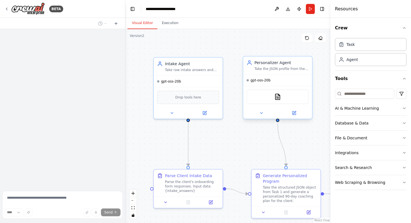
scroll to position [1173, 0]
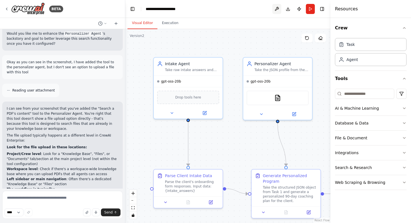
click at [277, 10] on button at bounding box center [277, 9] width 9 height 10
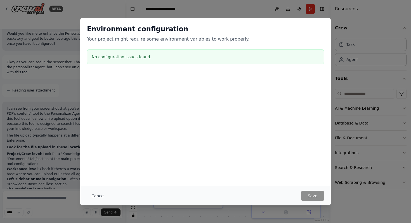
click at [92, 195] on button "Cancel" at bounding box center [98, 196] width 22 height 10
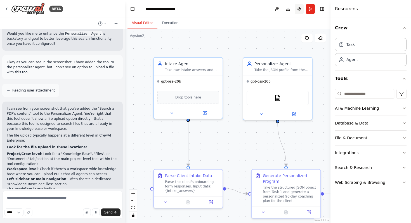
click at [300, 10] on button "Publish" at bounding box center [299, 9] width 9 height 10
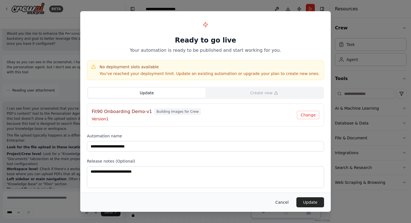
click at [283, 202] on button "Cancel" at bounding box center [282, 202] width 22 height 10
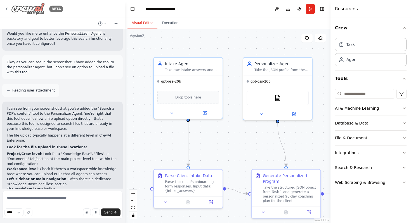
click at [5, 10] on icon at bounding box center [6, 9] width 4 height 4
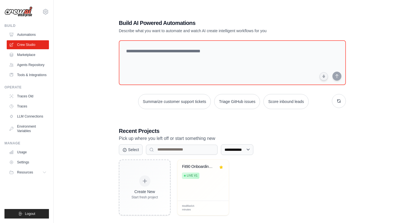
scroll to position [11, 0]
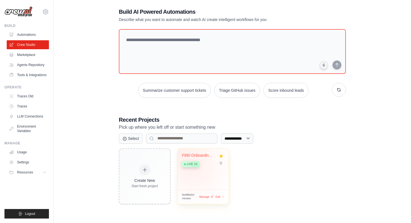
click at [192, 164] on span "Live v1" at bounding box center [192, 164] width 11 height 4
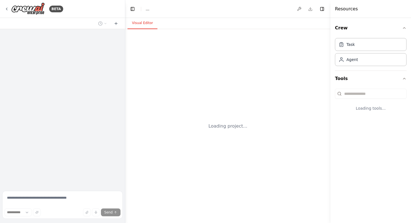
select select "****"
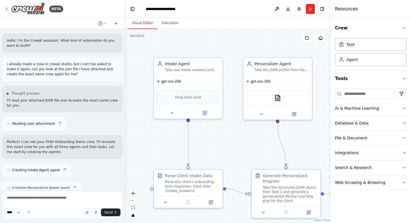
scroll to position [1173, 0]
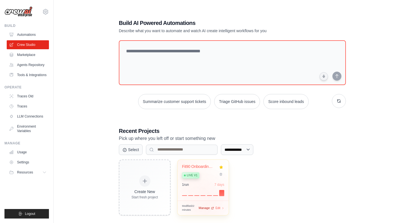
click at [206, 208] on span "Manage" at bounding box center [204, 208] width 11 height 5
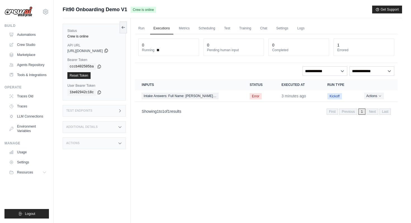
click at [109, 51] on icon at bounding box center [106, 50] width 4 height 4
click at [99, 65] on icon at bounding box center [99, 66] width 4 height 4
